Goal: Complete application form: Complete application form

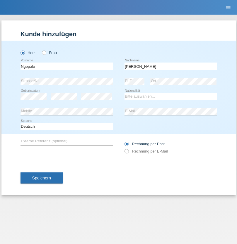
type input "[PERSON_NAME]"
select select "CH"
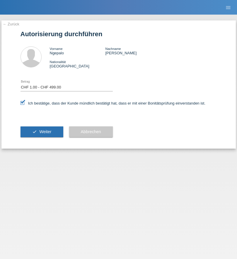
select select "1"
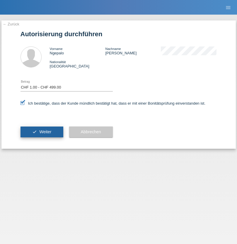
click at [42, 132] on span "Weiter" at bounding box center [45, 132] width 12 height 5
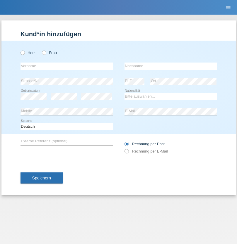
radio input "true"
click at [66, 66] on input "text" at bounding box center [66, 66] width 92 height 7
type input "Valentino"
click at [170, 66] on input "text" at bounding box center [170, 66] width 92 height 7
type input "[PERSON_NAME]"
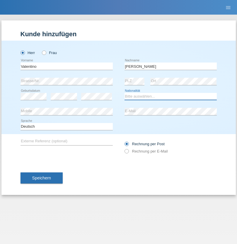
select select "CH"
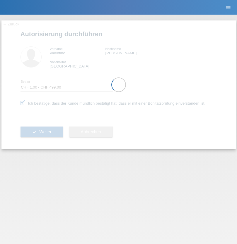
select select "1"
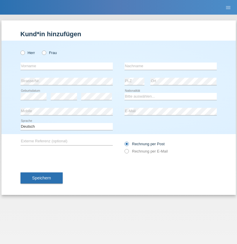
radio input "true"
click at [66, 66] on input "text" at bounding box center [66, 66] width 92 height 7
type input "Belizar"
click at [170, 66] on input "text" at bounding box center [170, 66] width 92 height 7
type input "Savic"
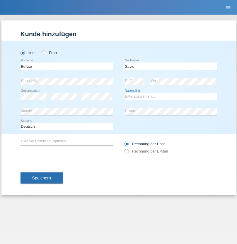
select select "HR"
select select "C"
select select "01"
select select "10"
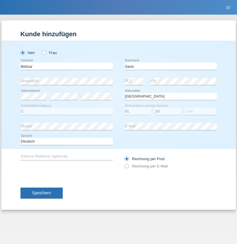
select select "2021"
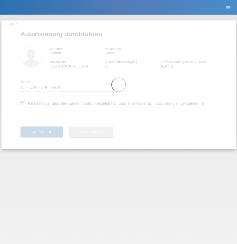
select select "1"
